Goal: Go to known website: Access a specific website the user already knows

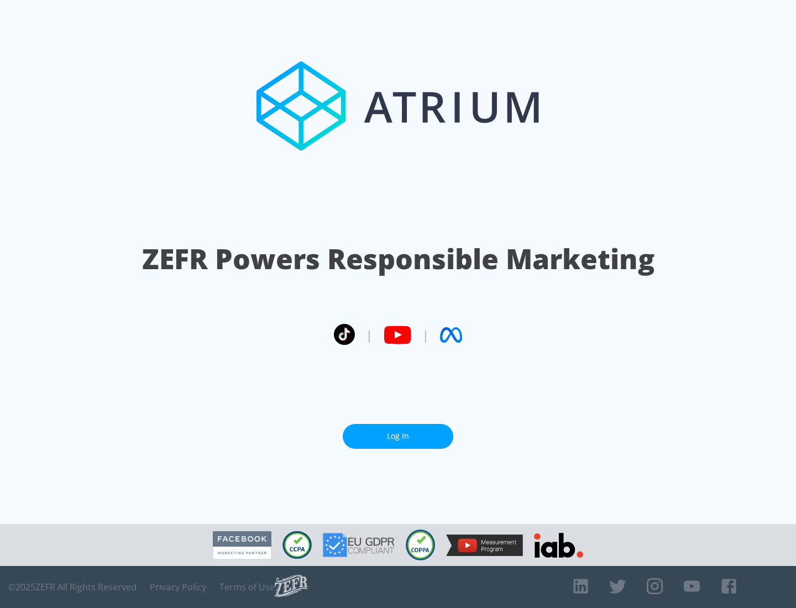
click at [398, 436] on link "Log In" at bounding box center [398, 436] width 111 height 25
